Goal: Information Seeking & Learning: Check status

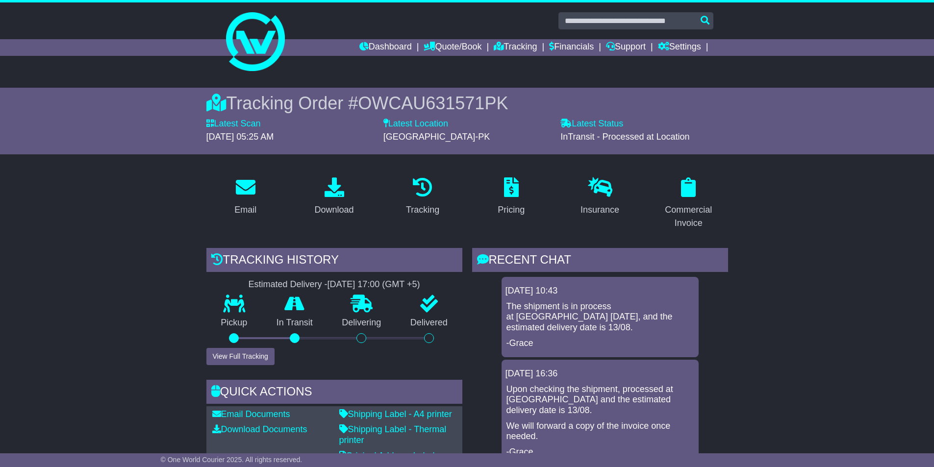
click at [237, 358] on button "View Full Tracking" at bounding box center [240, 356] width 68 height 17
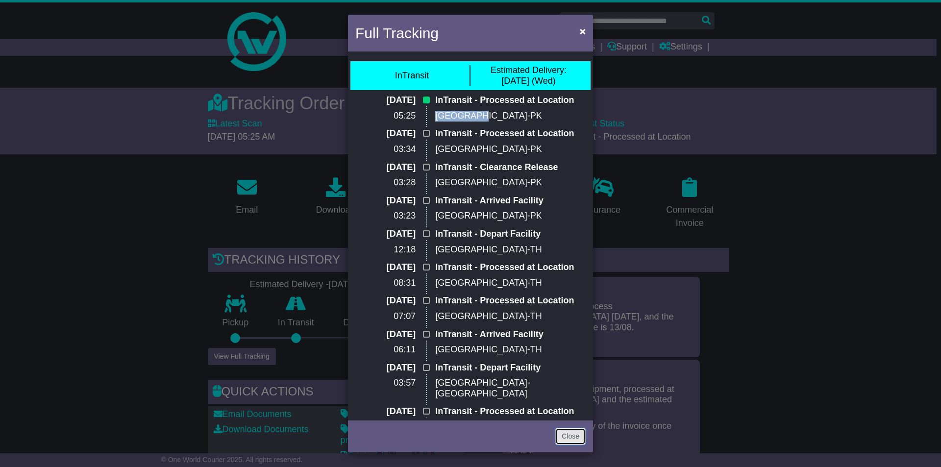
click at [568, 435] on link "Close" at bounding box center [570, 436] width 30 height 17
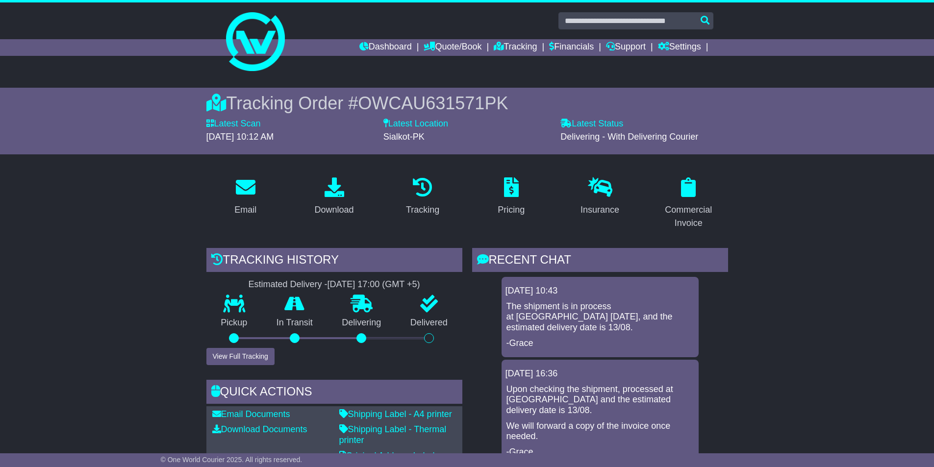
scroll to position [183, 0]
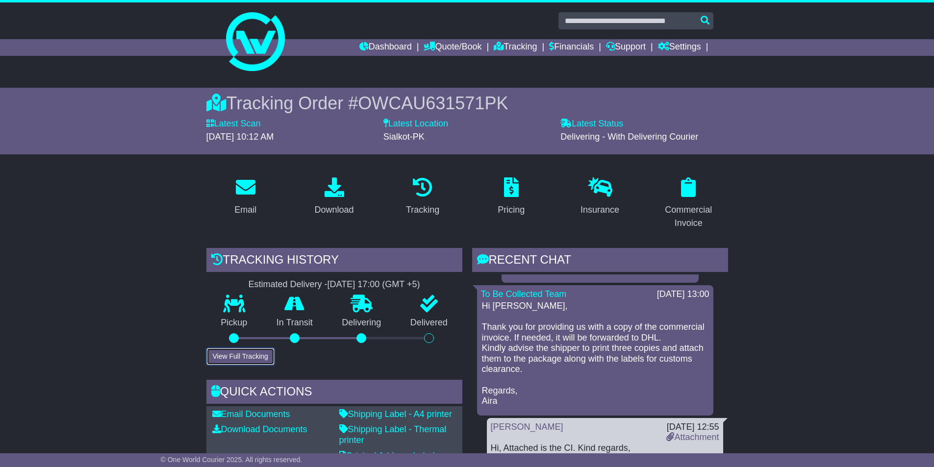
click at [241, 359] on button "View Full Tracking" at bounding box center [240, 356] width 68 height 17
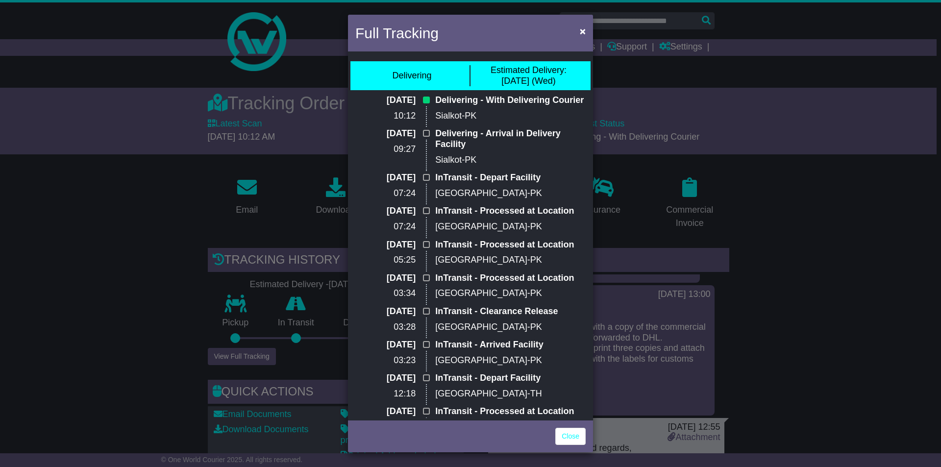
click at [475, 122] on p "Sialkot-PK" at bounding box center [510, 116] width 150 height 11
click at [509, 84] on div "Estimated Delivery: [DATE] (Wed)" at bounding box center [529, 75] width 76 height 21
click at [557, 76] on div "Estimated Delivery: [DATE] (Wed)" at bounding box center [529, 75] width 76 height 21
click at [474, 120] on div "Delivering - With Delivering Courier Sialkot-PK" at bounding box center [510, 111] width 160 height 33
drag, startPoint x: 473, startPoint y: 128, endPoint x: 435, endPoint y: 98, distance: 48.1
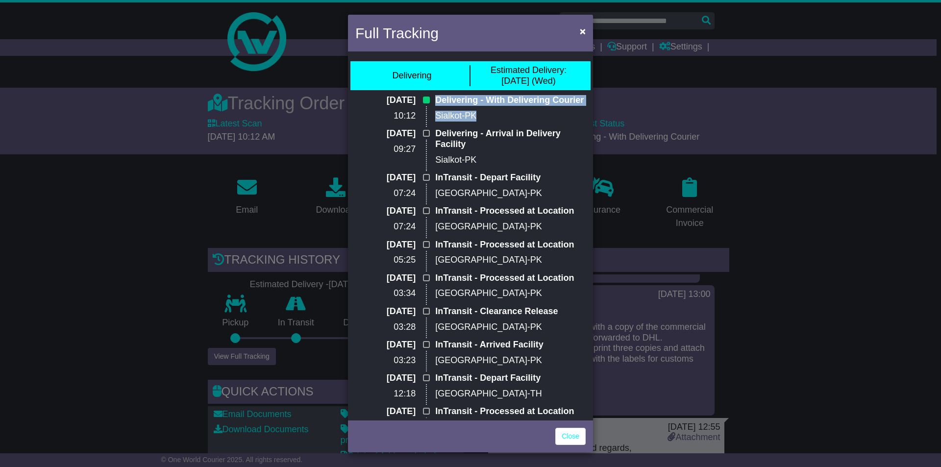
click at [435, 98] on div "Delivering - With Delivering Courier Sialkot-PK" at bounding box center [510, 111] width 160 height 33
click at [530, 120] on div "Delivering - With Delivering Courier Sialkot-PK" at bounding box center [510, 111] width 160 height 33
click at [512, 150] on p "Delivering - Arrival in Delivery Facility" at bounding box center [510, 138] width 150 height 21
click at [475, 166] on p "Sialkot-PK" at bounding box center [510, 160] width 150 height 11
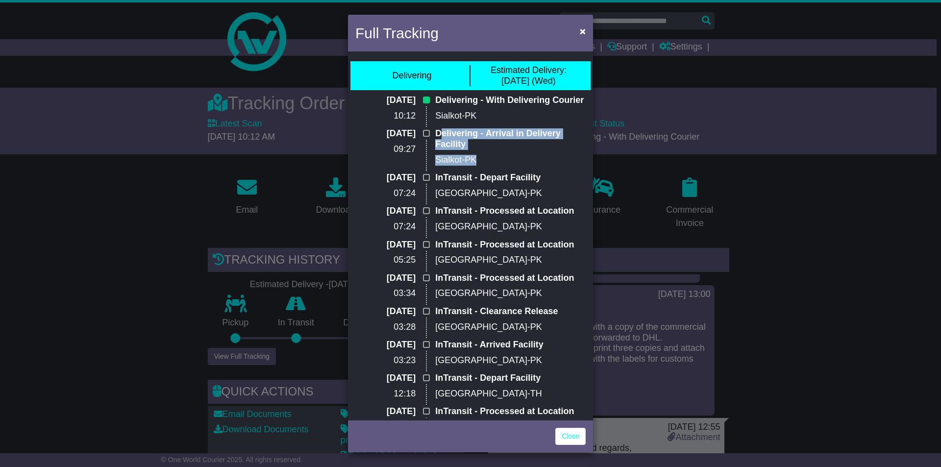
drag, startPoint x: 480, startPoint y: 172, endPoint x: 438, endPoint y: 148, distance: 48.5
click at [438, 148] on div "Delivering - Arrival in Delivery Facility Sialkot-PK" at bounding box center [510, 150] width 160 height 44
click at [514, 166] on p "Sialkot-PK" at bounding box center [510, 160] width 150 height 11
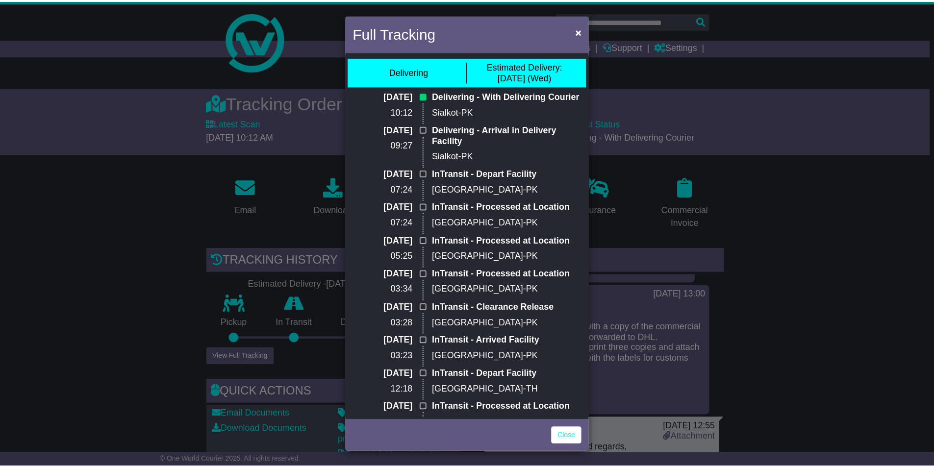
scroll to position [0, 0]
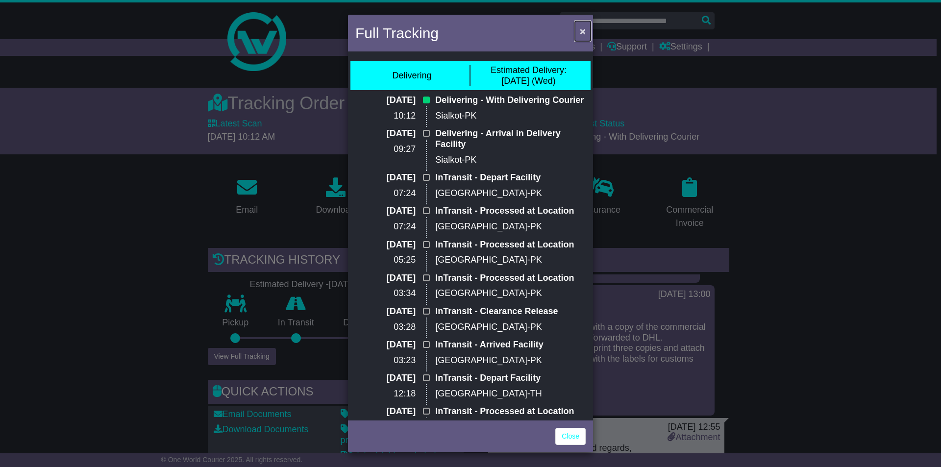
click at [583, 29] on span "×" at bounding box center [583, 30] width 6 height 11
